Goal: Information Seeking & Learning: Learn about a topic

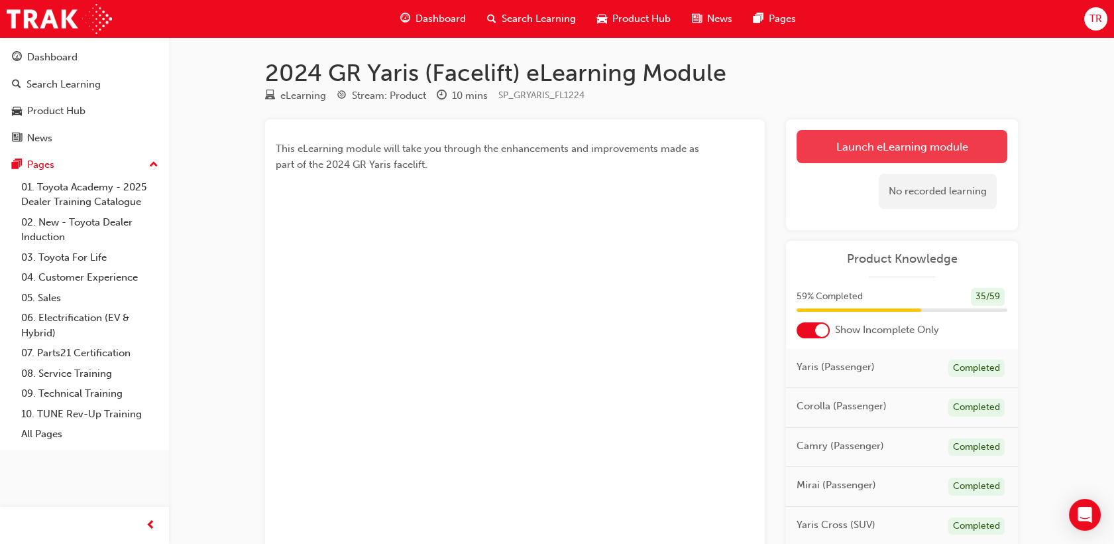
click at [831, 151] on link "Launch eLearning module" at bounding box center [902, 146] width 211 height 33
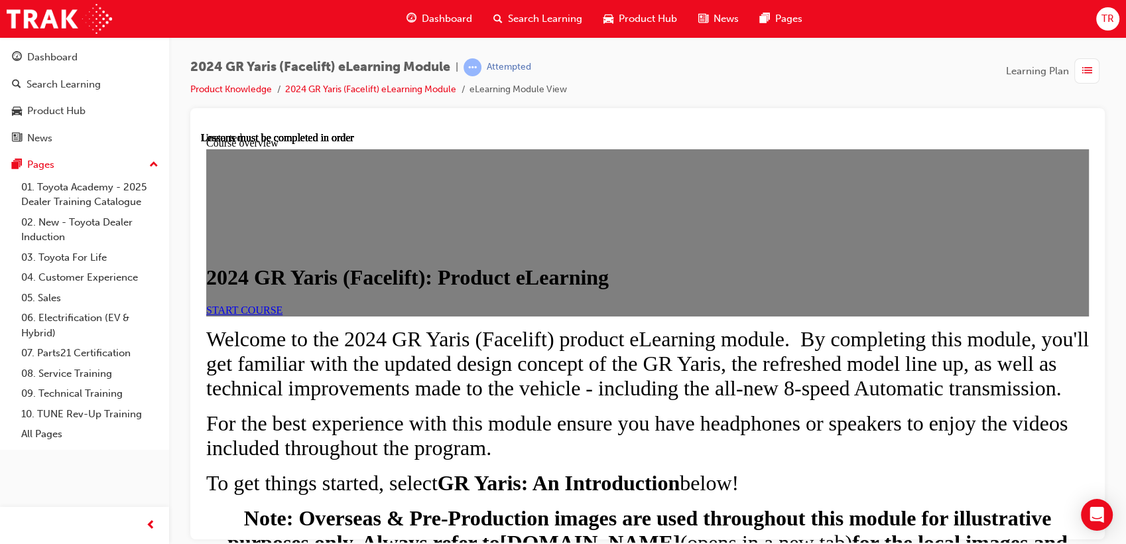
click at [282, 315] on span "START COURSE" at bounding box center [244, 309] width 76 height 11
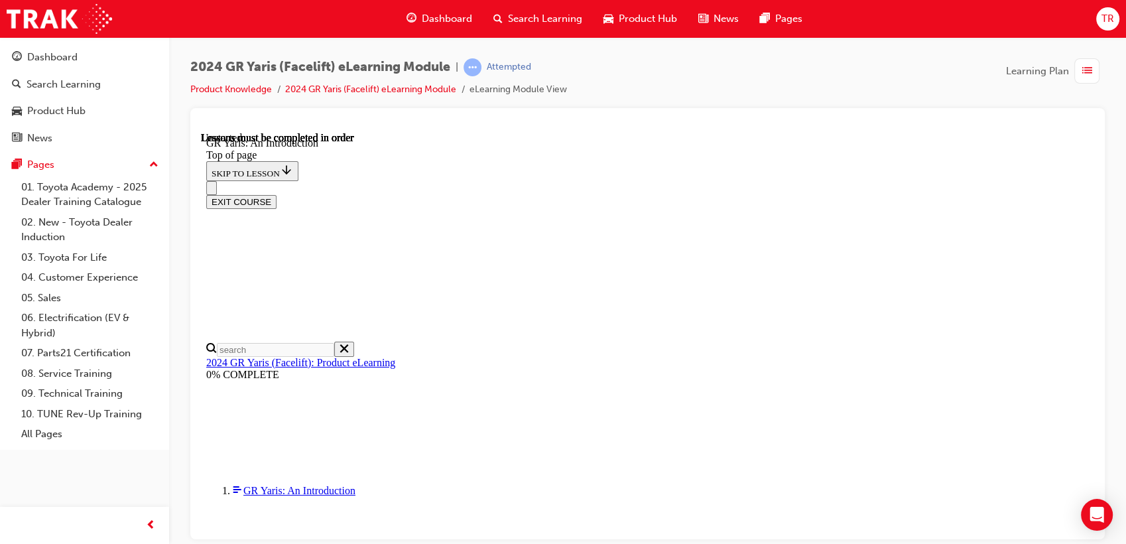
scroll to position [46, 0]
drag, startPoint x: 621, startPoint y: 219, endPoint x: 801, endPoint y: 230, distance: 180.6
drag, startPoint x: 801, startPoint y: 230, endPoint x: 811, endPoint y: 244, distance: 17.5
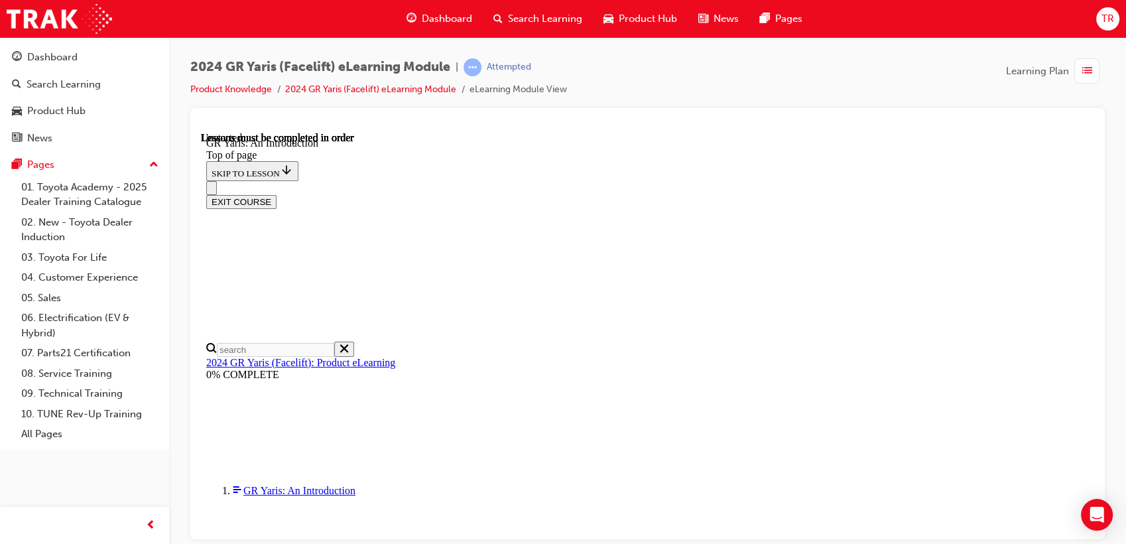
drag, startPoint x: 772, startPoint y: 168, endPoint x: 814, endPoint y: 229, distance: 73.4
drag, startPoint x: 814, startPoint y: 229, endPoint x: 821, endPoint y: 235, distance: 9.9
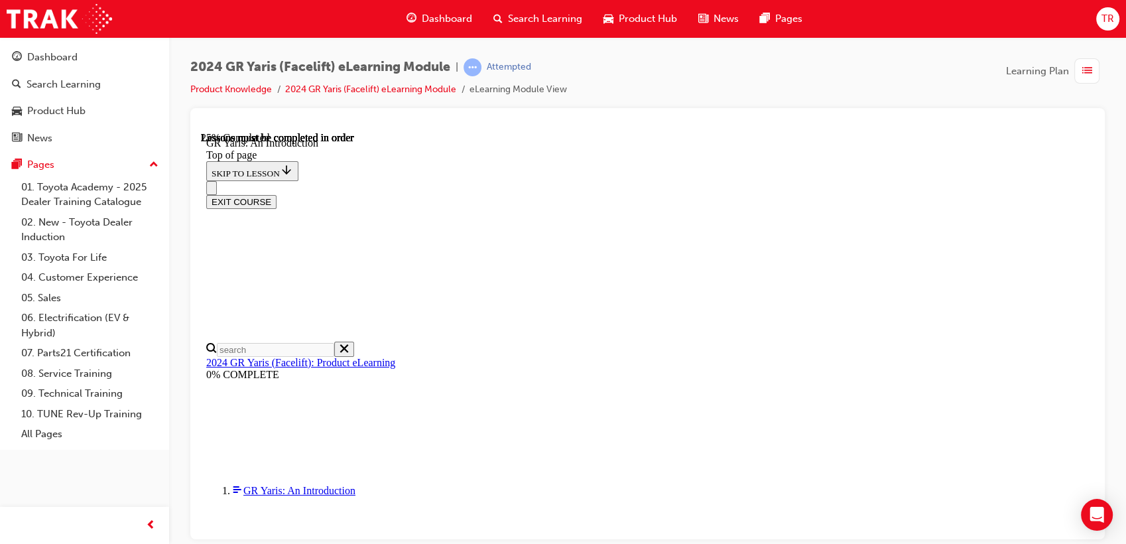
drag, startPoint x: 764, startPoint y: 196, endPoint x: 923, endPoint y: 272, distance: 176.4
drag, startPoint x: 923, startPoint y: 272, endPoint x: 874, endPoint y: 295, distance: 53.4
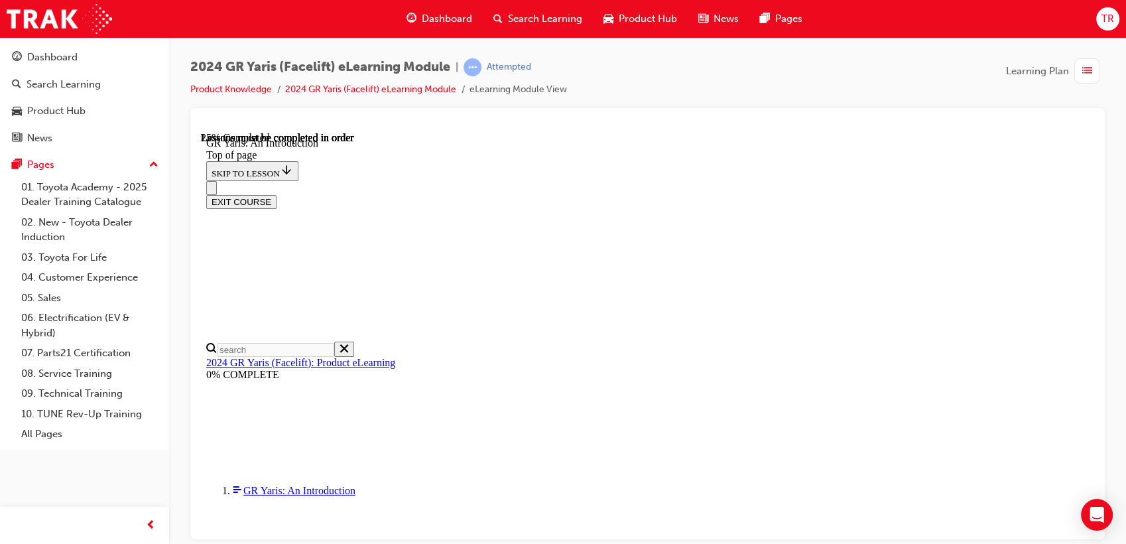
drag, startPoint x: 771, startPoint y: 279, endPoint x: 868, endPoint y: 339, distance: 114.3
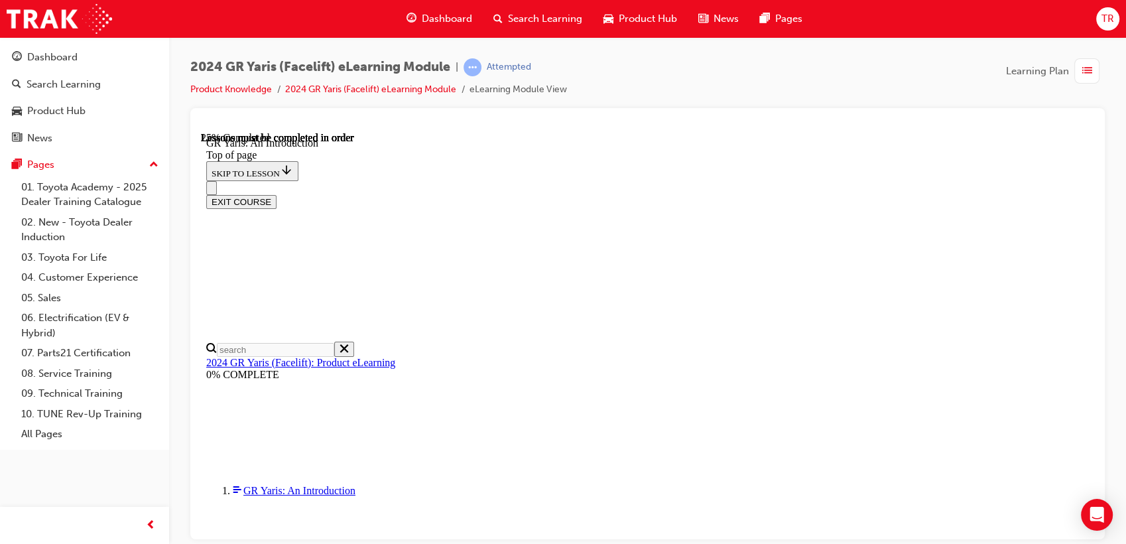
drag, startPoint x: 880, startPoint y: 341, endPoint x: 779, endPoint y: 279, distance: 118.7
drag, startPoint x: 779, startPoint y: 279, endPoint x: 769, endPoint y: 270, distance: 13.2
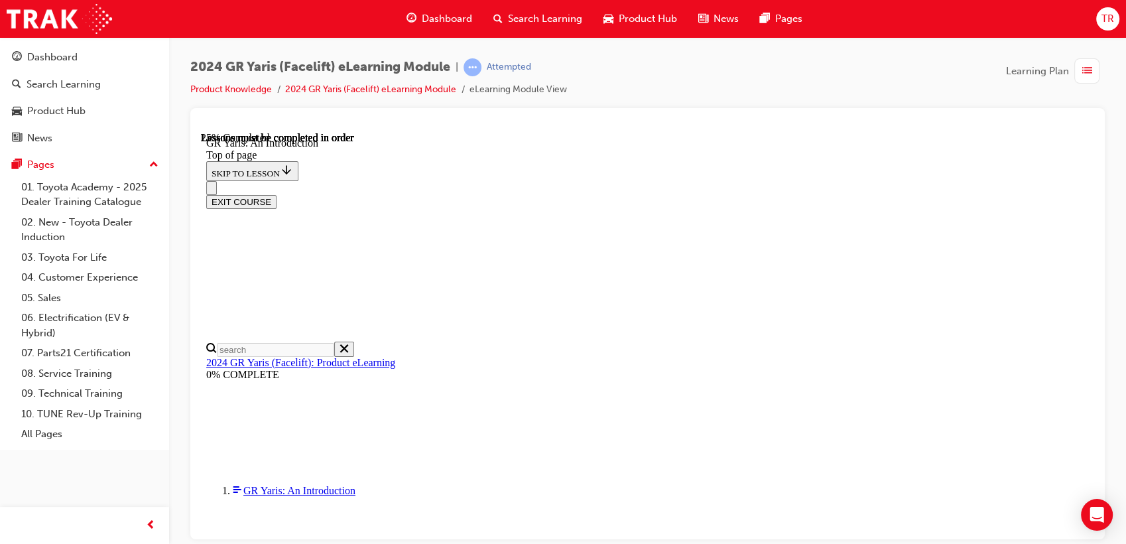
drag, startPoint x: 763, startPoint y: 234, endPoint x: 875, endPoint y: 251, distance: 113.4
drag, startPoint x: 875, startPoint y: 251, endPoint x: 882, endPoint y: 251, distance: 7.3
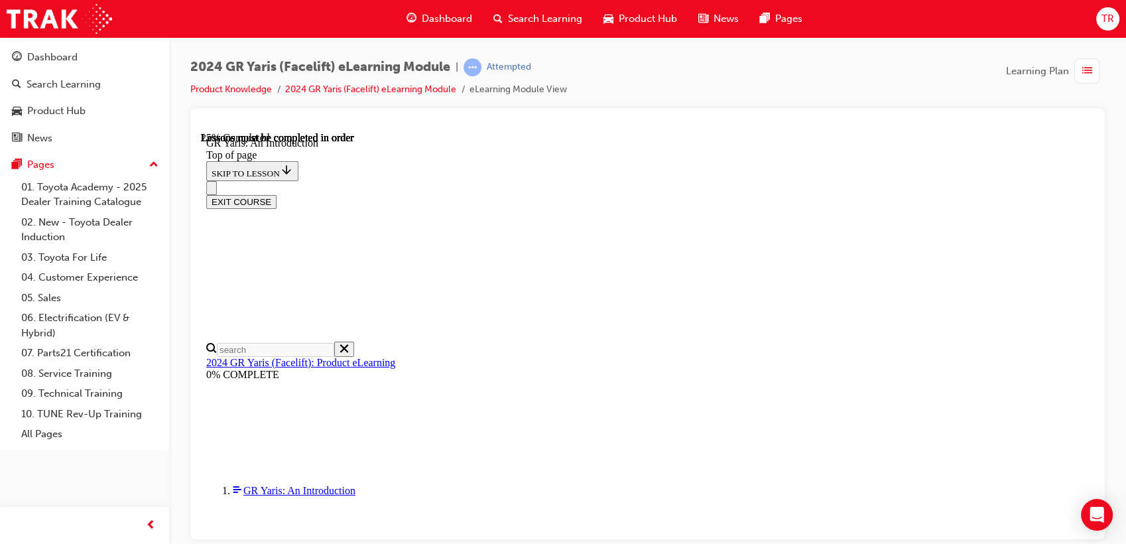
scroll to position [589, 0]
drag, startPoint x: 429, startPoint y: 167, endPoint x: 569, endPoint y: 286, distance: 183.9
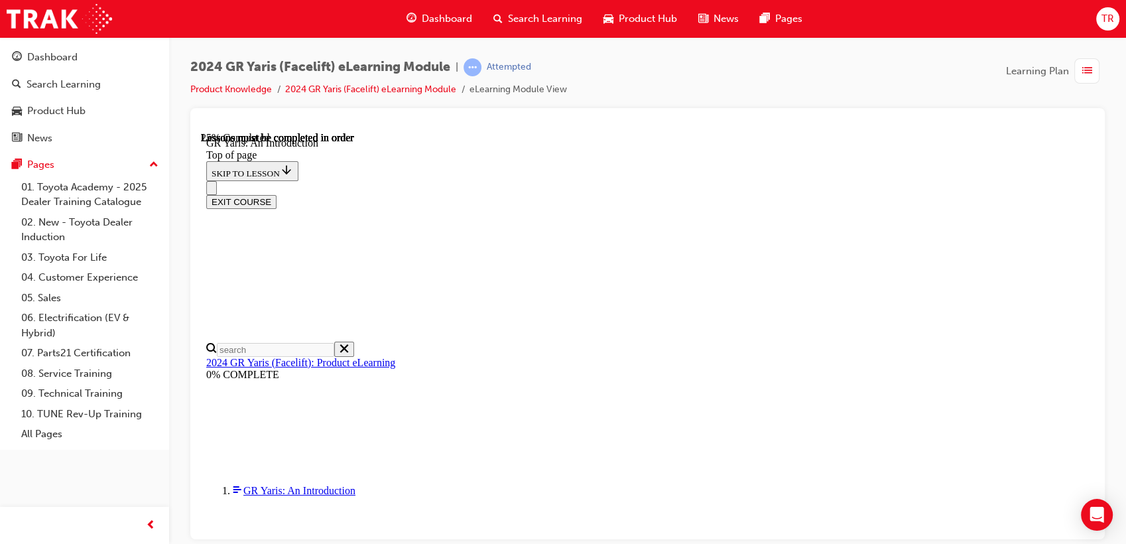
drag, startPoint x: 428, startPoint y: 317, endPoint x: 536, endPoint y: 441, distance: 164.5
drag, startPoint x: 539, startPoint y: 452, endPoint x: 430, endPoint y: 315, distance: 175.1
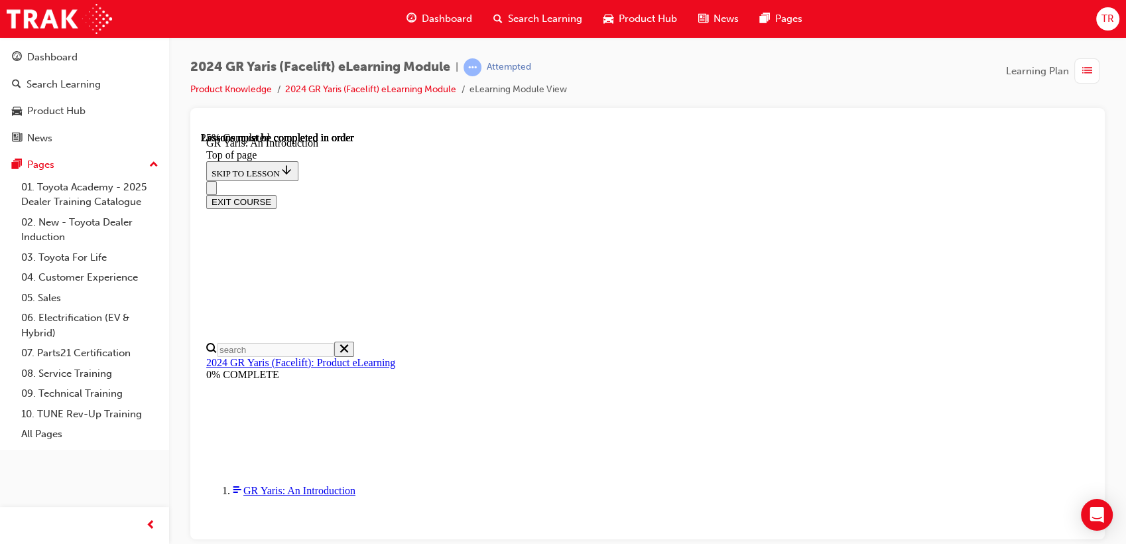
drag, startPoint x: 787, startPoint y: 349, endPoint x: 963, endPoint y: 493, distance: 227.5
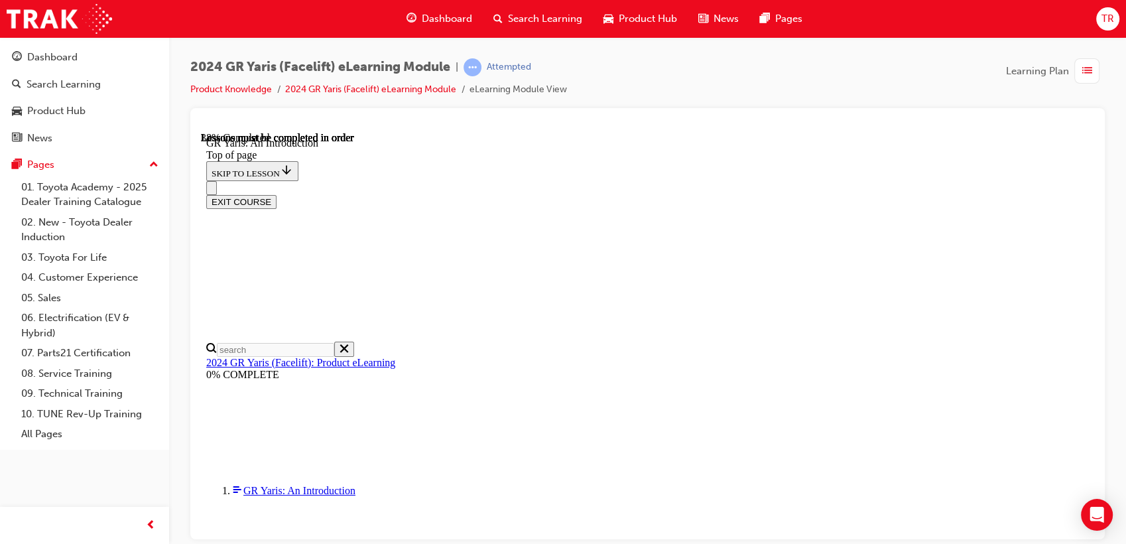
drag, startPoint x: 963, startPoint y: 493, endPoint x: 969, endPoint y: 492, distance: 6.8
drag, startPoint x: 760, startPoint y: 318, endPoint x: 870, endPoint y: 410, distance: 143.0
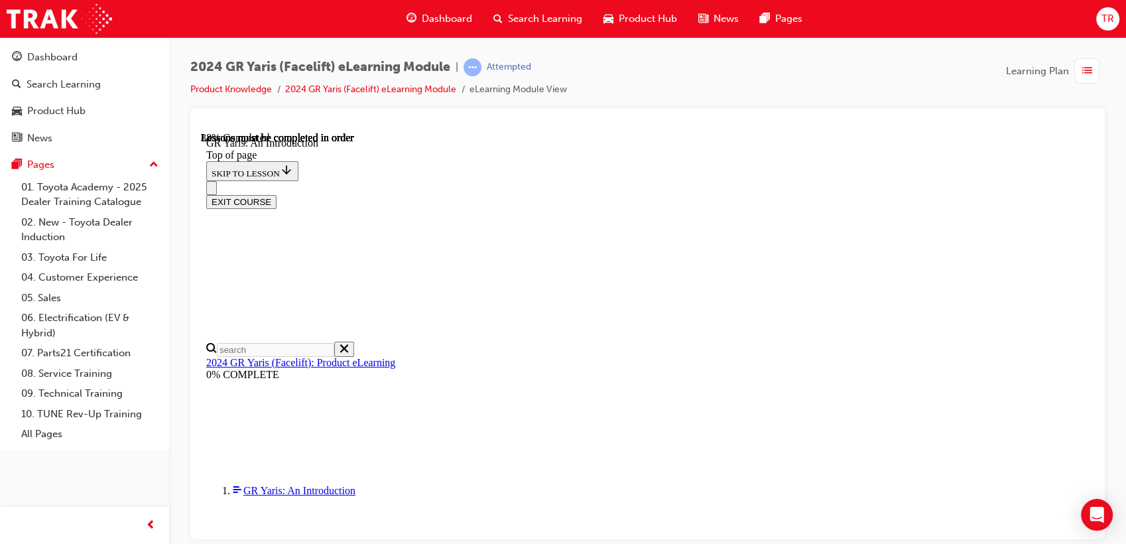
drag, startPoint x: 870, startPoint y: 410, endPoint x: 877, endPoint y: 414, distance: 8.3
drag, startPoint x: 883, startPoint y: 422, endPoint x: 764, endPoint y: 323, distance: 155.3
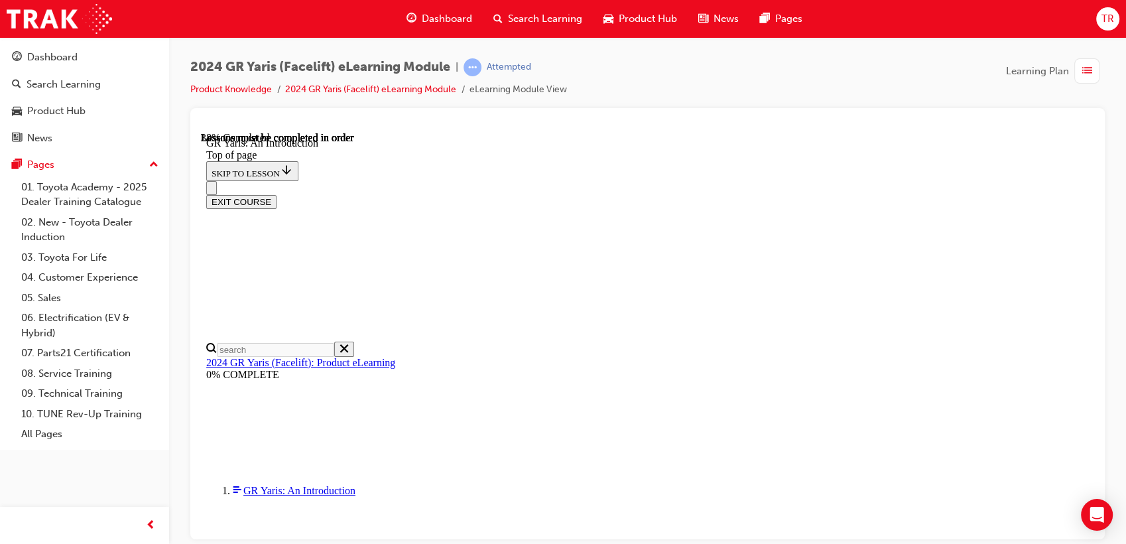
drag, startPoint x: 774, startPoint y: 331, endPoint x: 872, endPoint y: 406, distance: 123.0
drag, startPoint x: 887, startPoint y: 420, endPoint x: 779, endPoint y: 335, distance: 137.0
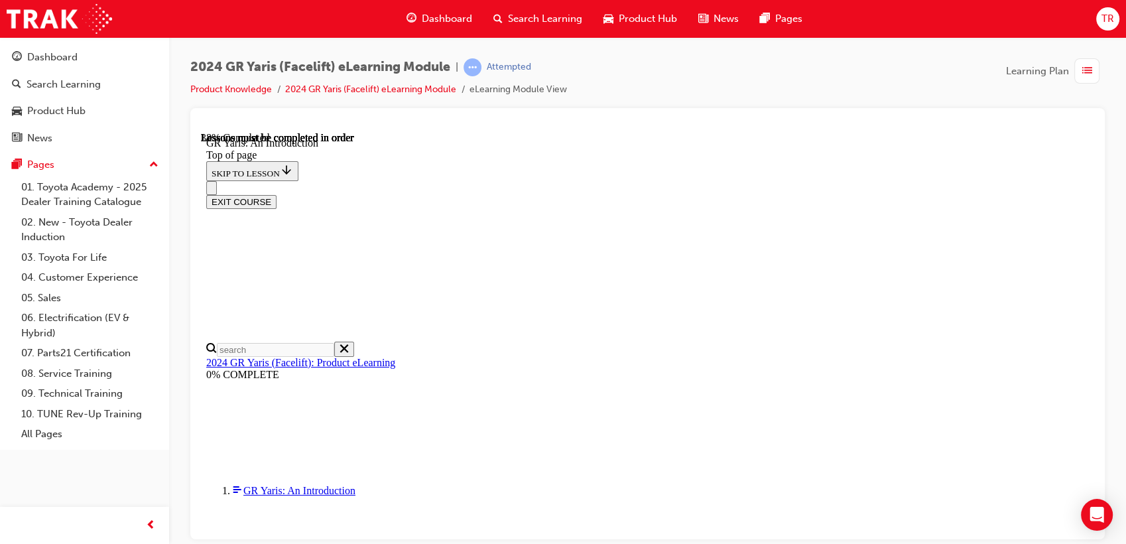
drag, startPoint x: 779, startPoint y: 335, endPoint x: 770, endPoint y: 331, distance: 10.4
drag, startPoint x: 762, startPoint y: 327, endPoint x: 932, endPoint y: 485, distance: 232.7
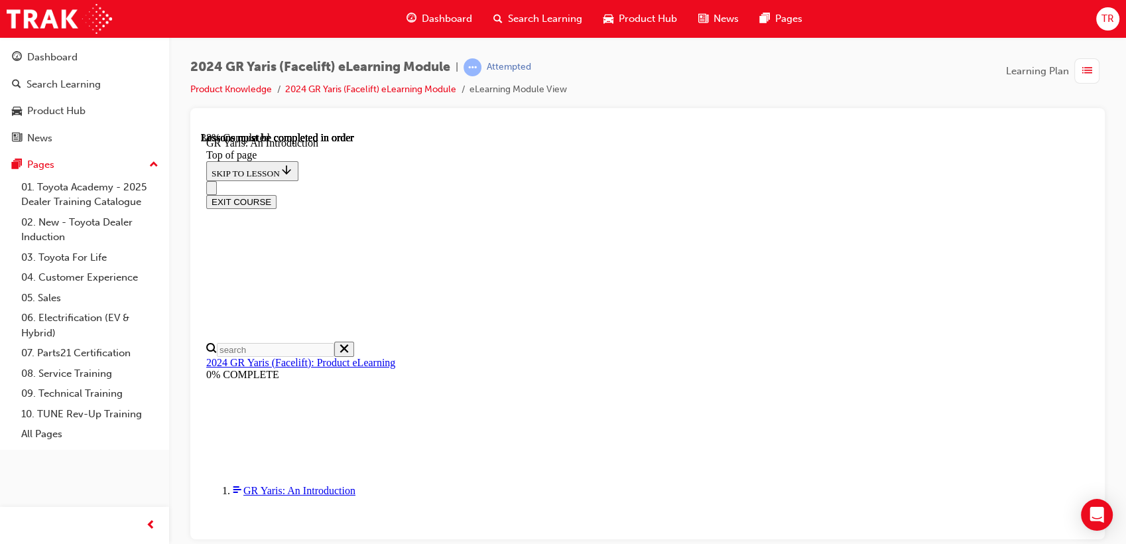
drag, startPoint x: 932, startPoint y: 485, endPoint x: 943, endPoint y: 492, distance: 13.1
drag, startPoint x: 985, startPoint y: 503, endPoint x: 768, endPoint y: 326, distance: 279.9
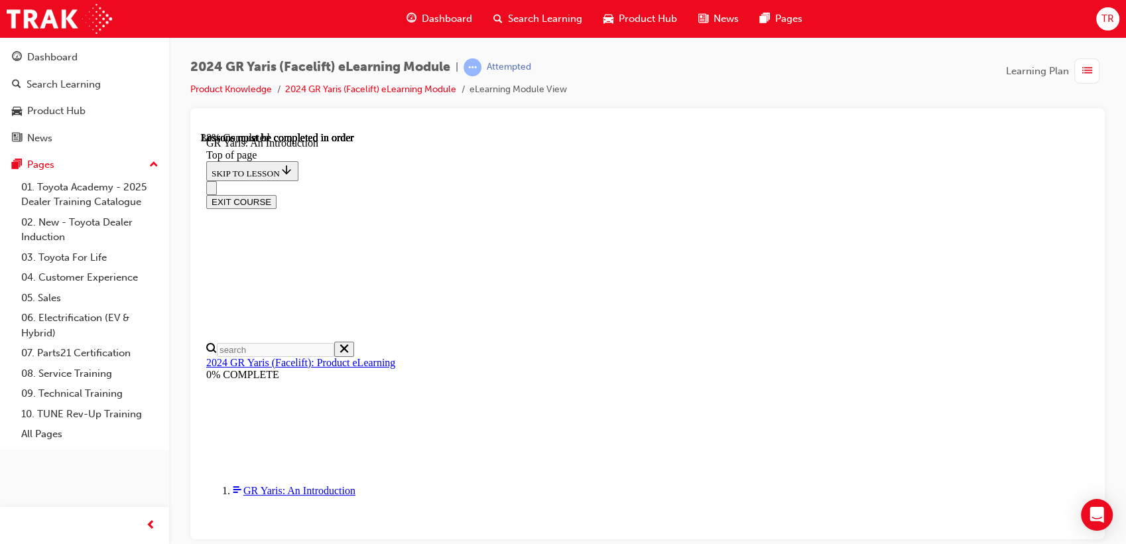
drag, startPoint x: 768, startPoint y: 326, endPoint x: 761, endPoint y: 324, distance: 7.6
drag, startPoint x: 761, startPoint y: 324, endPoint x: 977, endPoint y: 499, distance: 278.1
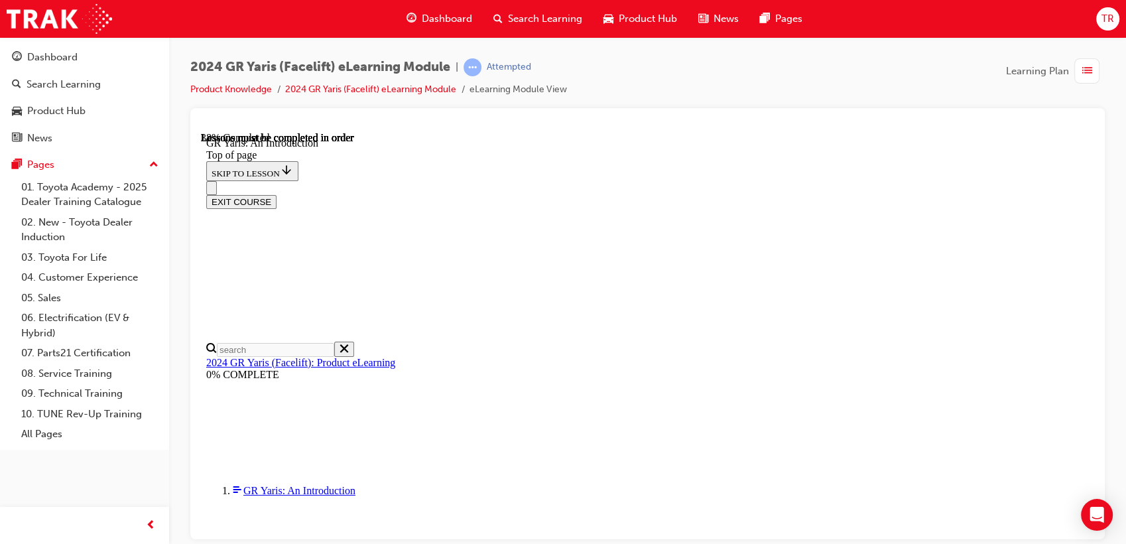
drag, startPoint x: 971, startPoint y: 493, endPoint x: 965, endPoint y: 497, distance: 7.0
